Goal: Check status: Check status

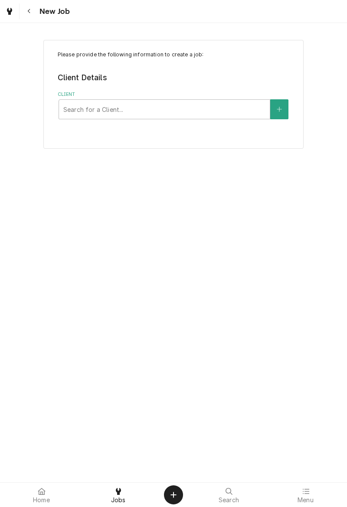
click at [29, 16] on button "Navigate back" at bounding box center [29, 11] width 16 height 16
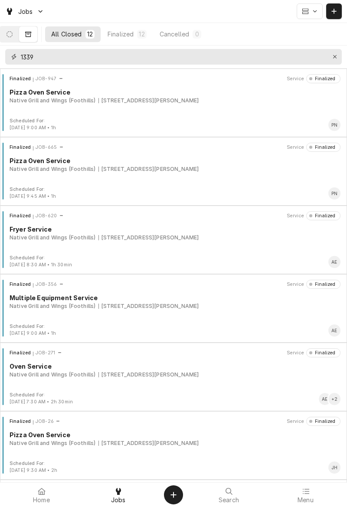
click at [337, 50] on button "Erase input" at bounding box center [335, 57] width 14 height 14
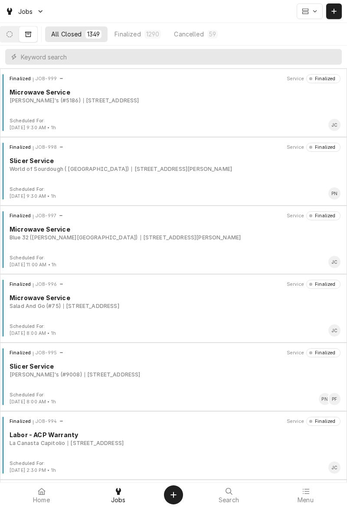
click at [7, 38] on button "Dynamic Content Wrapper" at bounding box center [9, 34] width 18 height 16
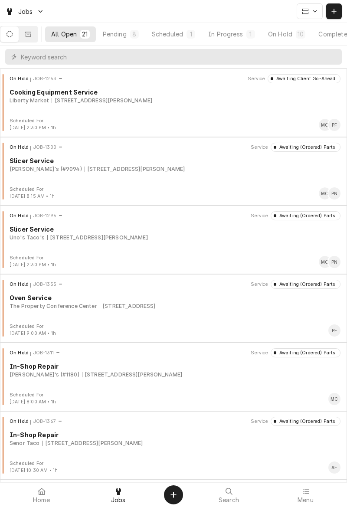
click at [313, 13] on div "Dynamic Content Wrapper" at bounding box center [315, 11] width 7 height 7
click at [314, 60] on div "Timeline" at bounding box center [312, 62] width 26 height 9
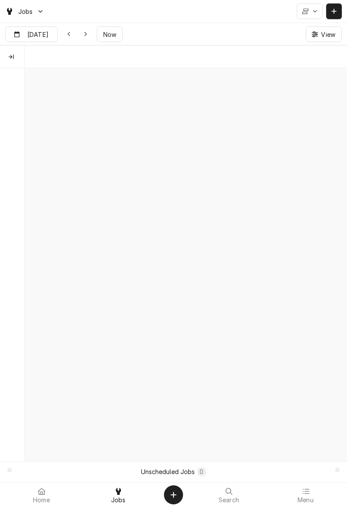
scroll to position [0, 6397]
click at [35, 33] on input "Jun 9" at bounding box center [26, 35] width 40 height 17
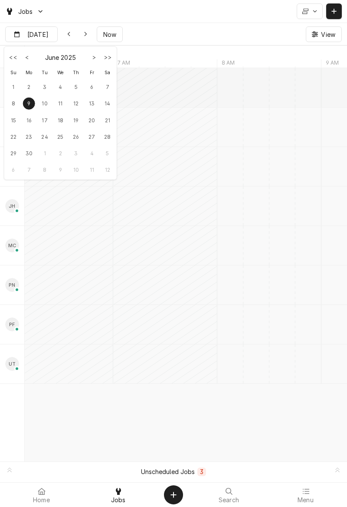
click at [90, 60] on button "L{DatePicker.gotoNextMonth}" at bounding box center [94, 57] width 12 height 12
click at [40, 134] on div "22" at bounding box center [45, 137] width 12 height 12
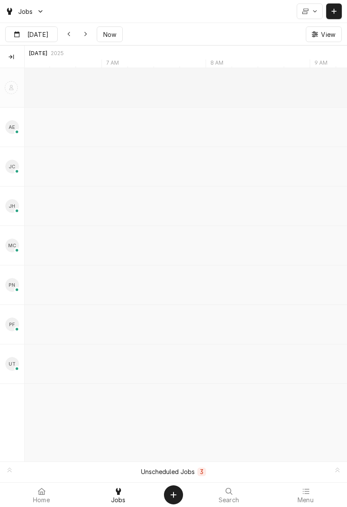
scroll to position [0, 6493]
click at [33, 39] on input "Jul 22" at bounding box center [26, 35] width 40 height 17
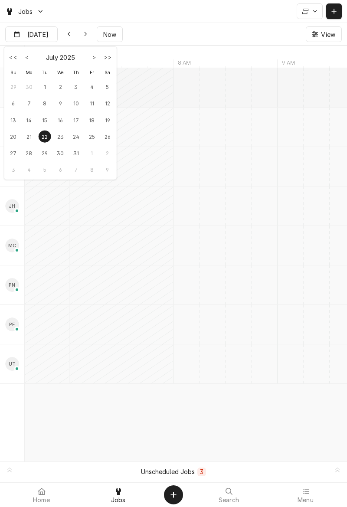
click at [49, 139] on div "22" at bounding box center [45, 137] width 12 height 12
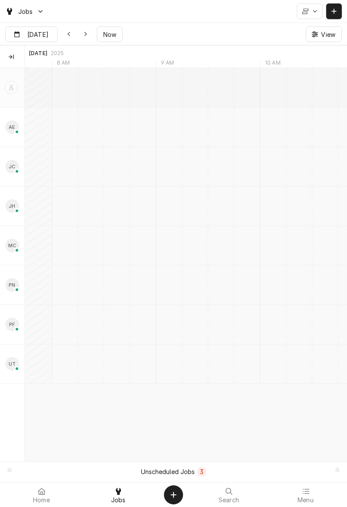
scroll to position [0, 0]
click at [37, 39] on input "Jul 22" at bounding box center [26, 35] width 40 height 17
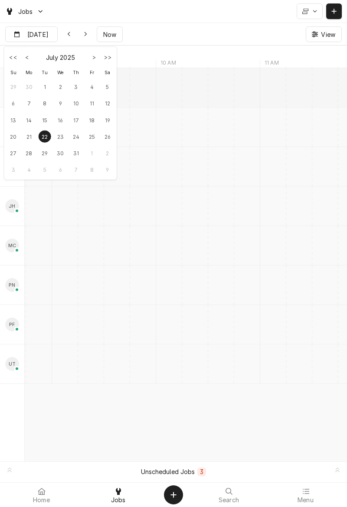
click at [26, 137] on div "21" at bounding box center [29, 137] width 12 height 12
type input "Jul 21"
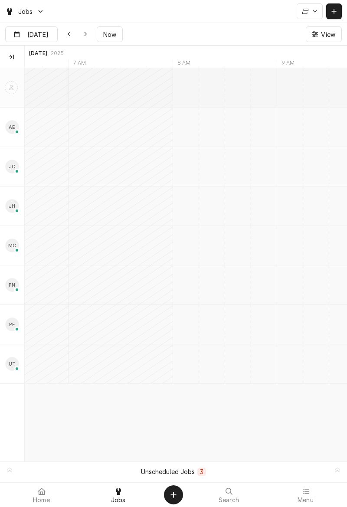
click at [308, 17] on button "Dynamic Content Wrapper" at bounding box center [310, 11] width 26 height 16
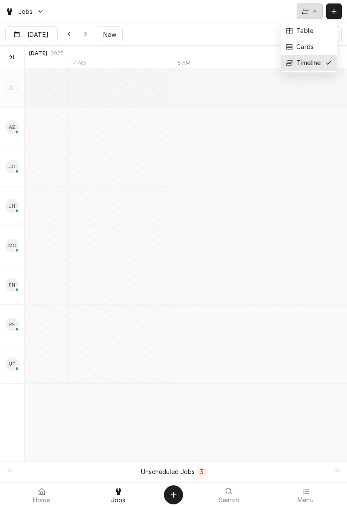
click at [320, 49] on div "Cards" at bounding box center [309, 46] width 48 height 9
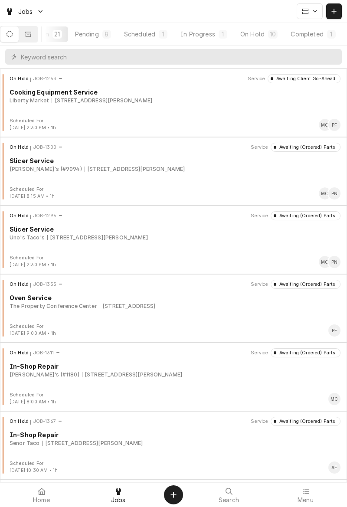
click at [316, 36] on div "Completed" at bounding box center [307, 34] width 33 height 9
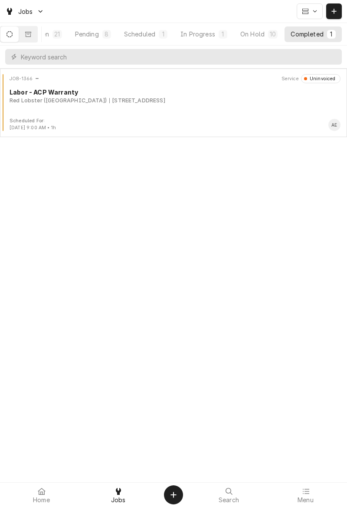
click at [49, 111] on div "JOB-1366 Service Uninvoiced Labor - ACP Warranty Red Lobster (Southern Ave) 614…" at bounding box center [173, 95] width 340 height 43
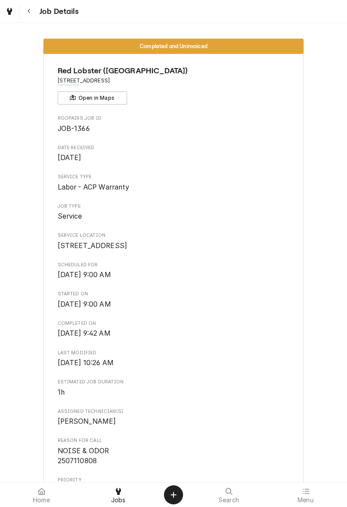
click at [32, 18] on button "Navigate back" at bounding box center [29, 11] width 16 height 16
